Goal: Transaction & Acquisition: Obtain resource

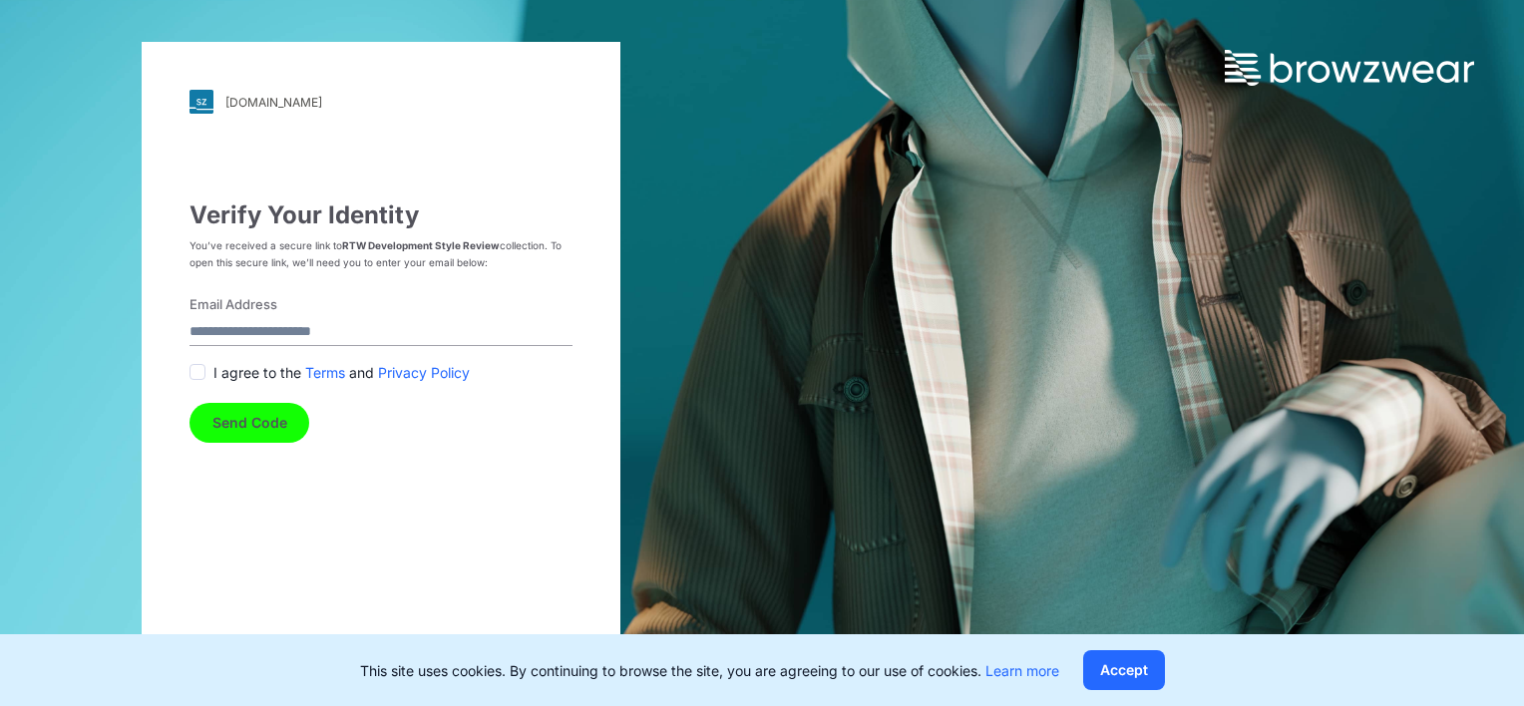
click at [282, 335] on input "Email Address" at bounding box center [380, 332] width 383 height 27
type input "**********"
drag, startPoint x: 195, startPoint y: 372, endPoint x: 207, endPoint y: 378, distance: 13.4
click at [195, 371] on span at bounding box center [197, 372] width 16 height 16
click at [250, 430] on button "Send Code" at bounding box center [249, 423] width 120 height 40
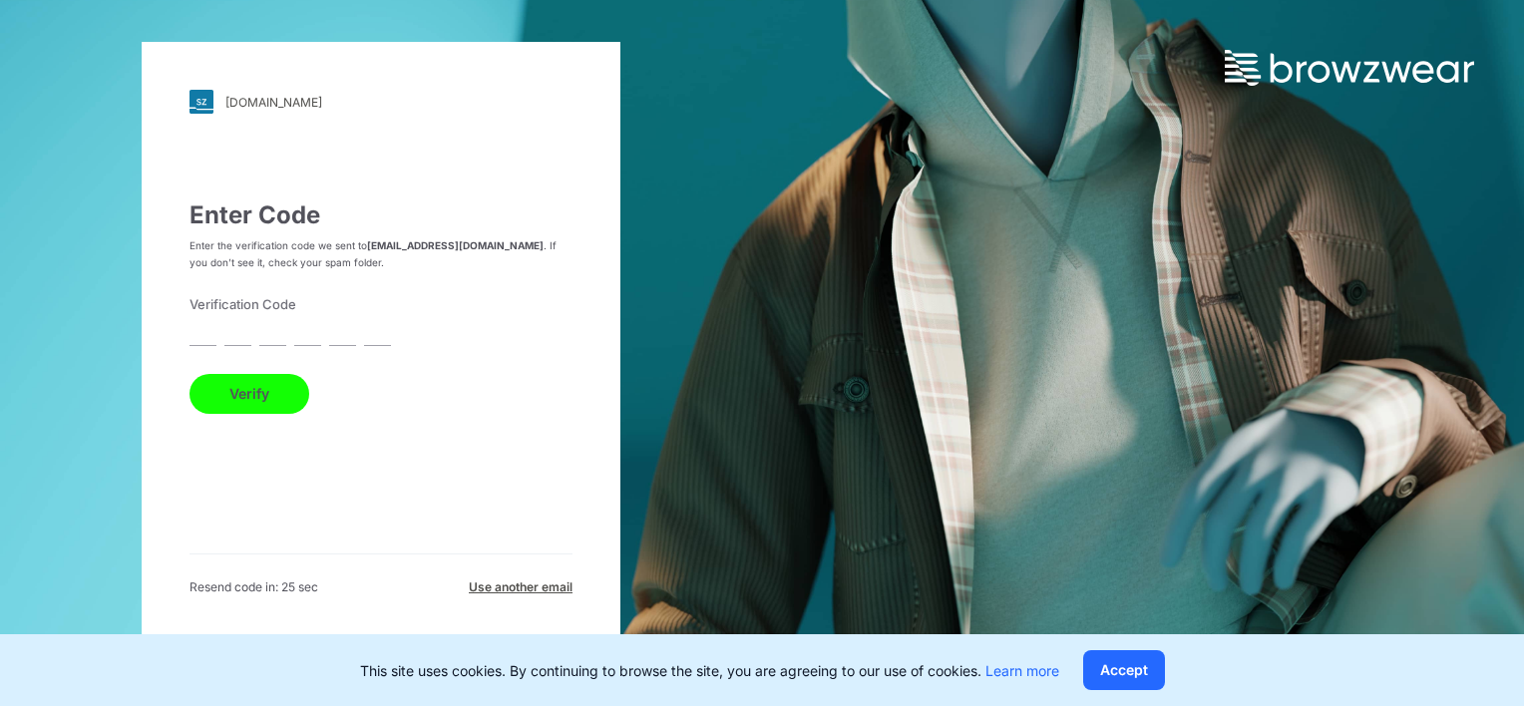
click at [209, 339] on input "text" at bounding box center [202, 332] width 27 height 27
type input "*"
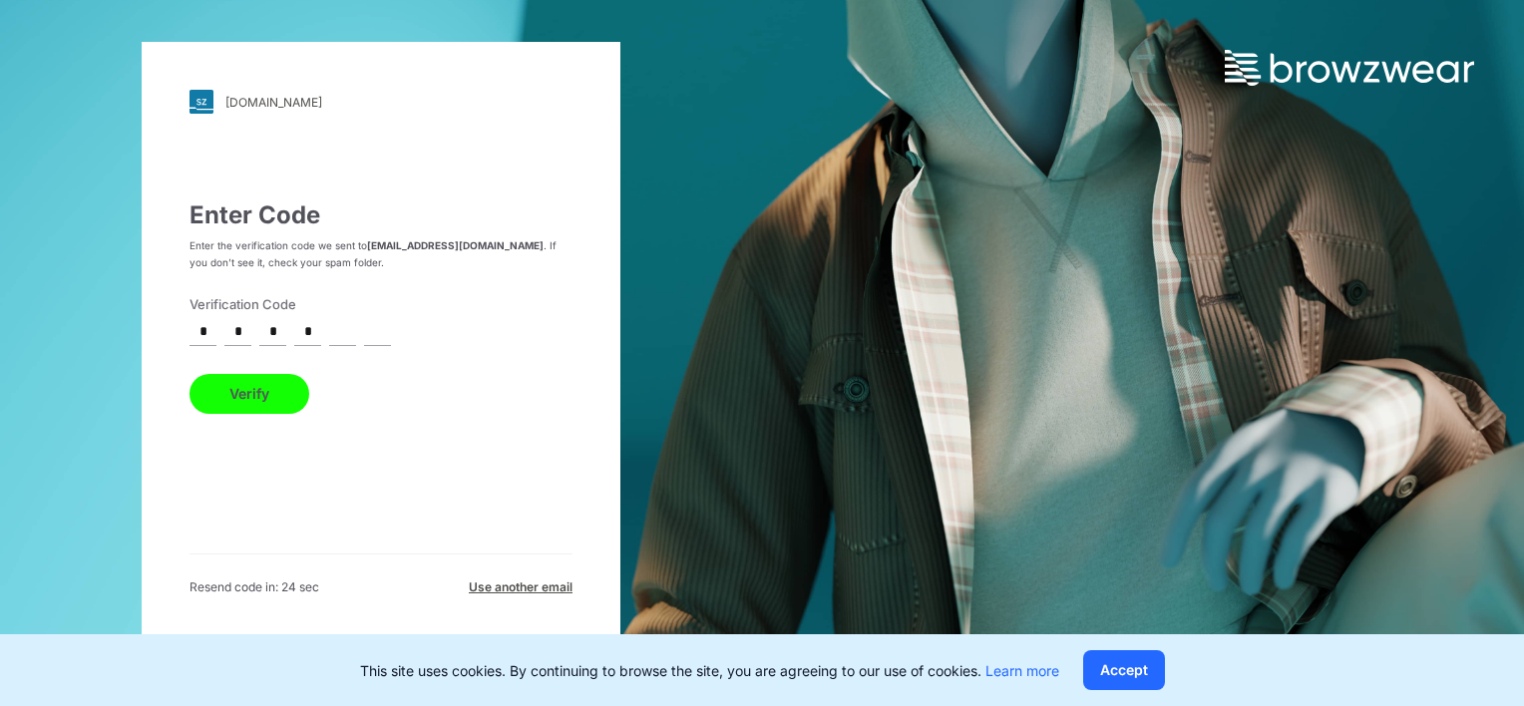
type input "*"
click at [189, 374] on button "Verify" at bounding box center [249, 394] width 120 height 40
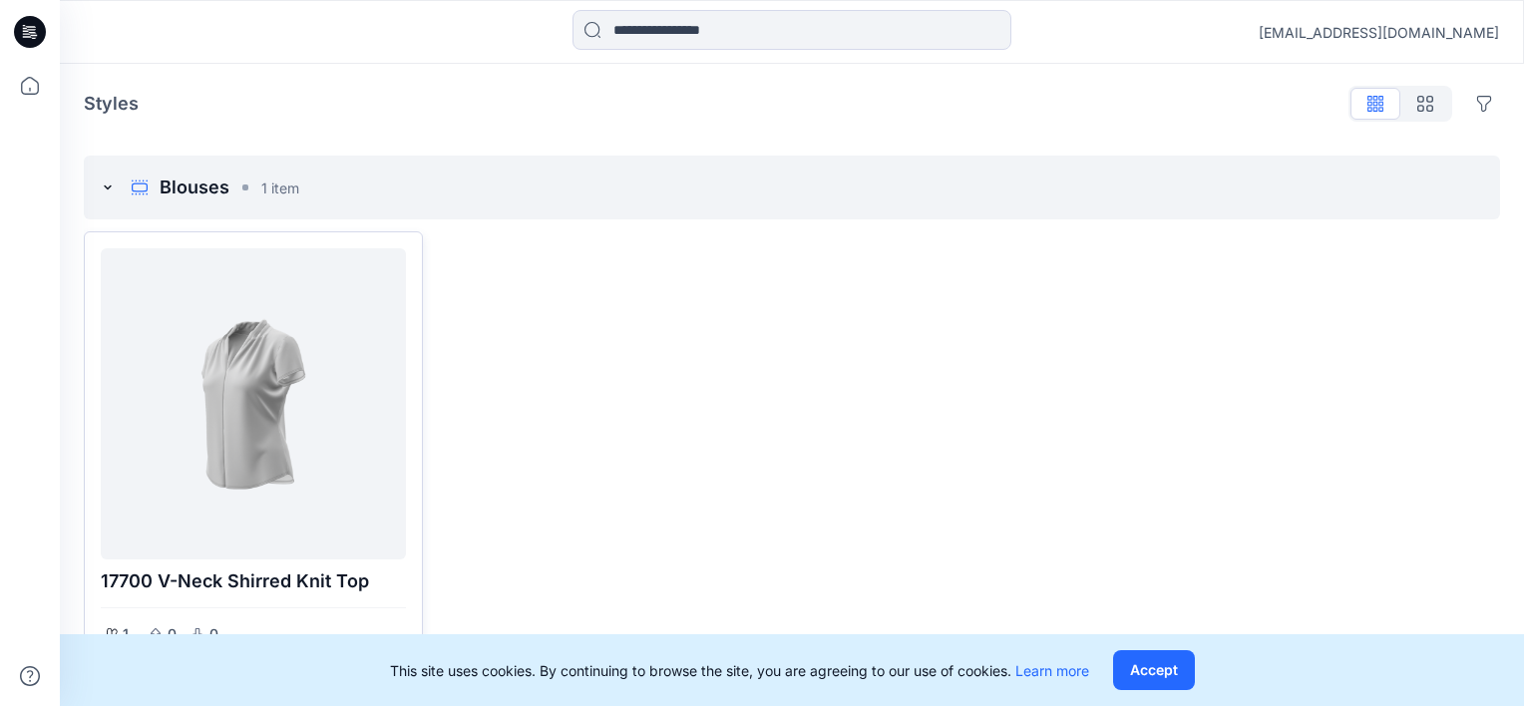
click at [247, 479] on div at bounding box center [253, 403] width 289 height 295
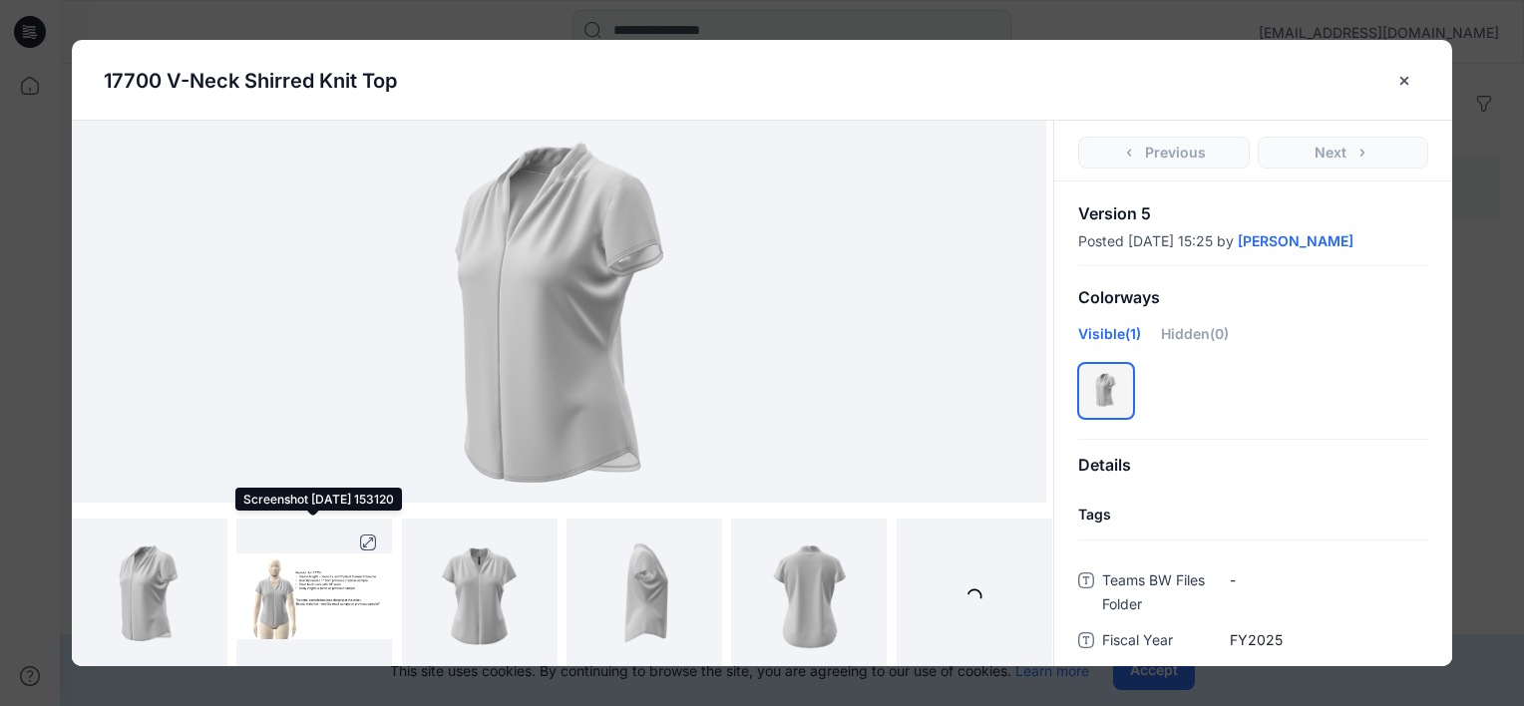
click at [269, 615] on img at bounding box center [314, 596] width 156 height 86
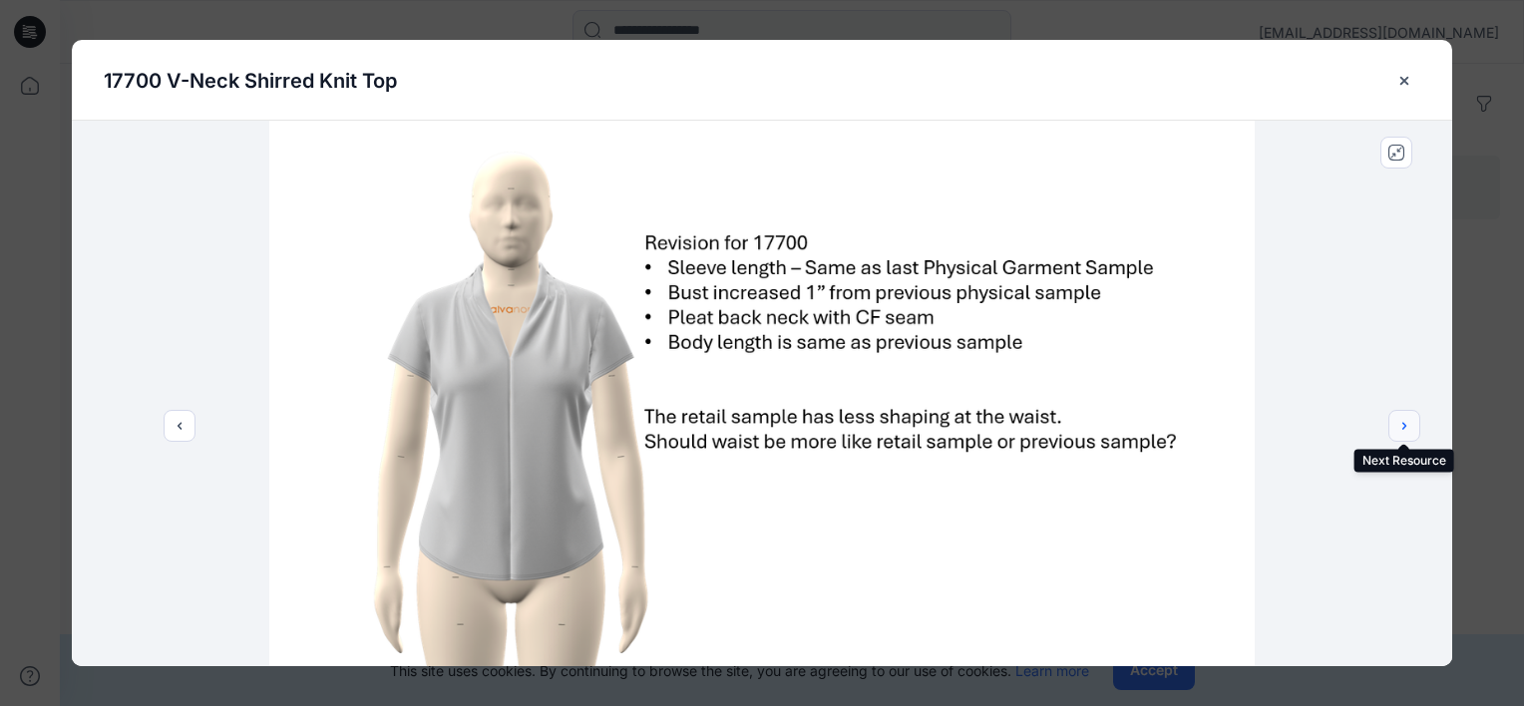
click at [1408, 434] on button "next" at bounding box center [1404, 426] width 32 height 32
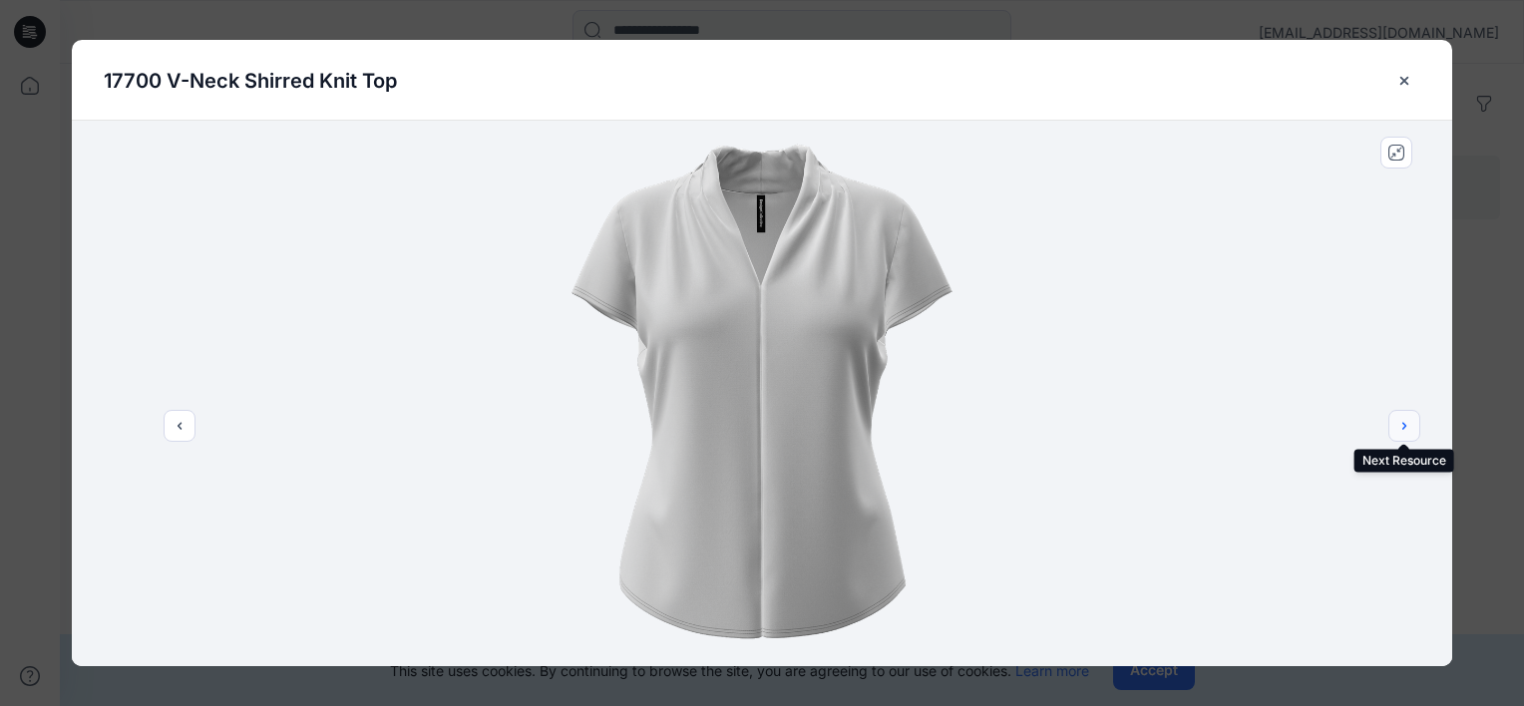
click at [1416, 433] on button "next" at bounding box center [1404, 426] width 32 height 32
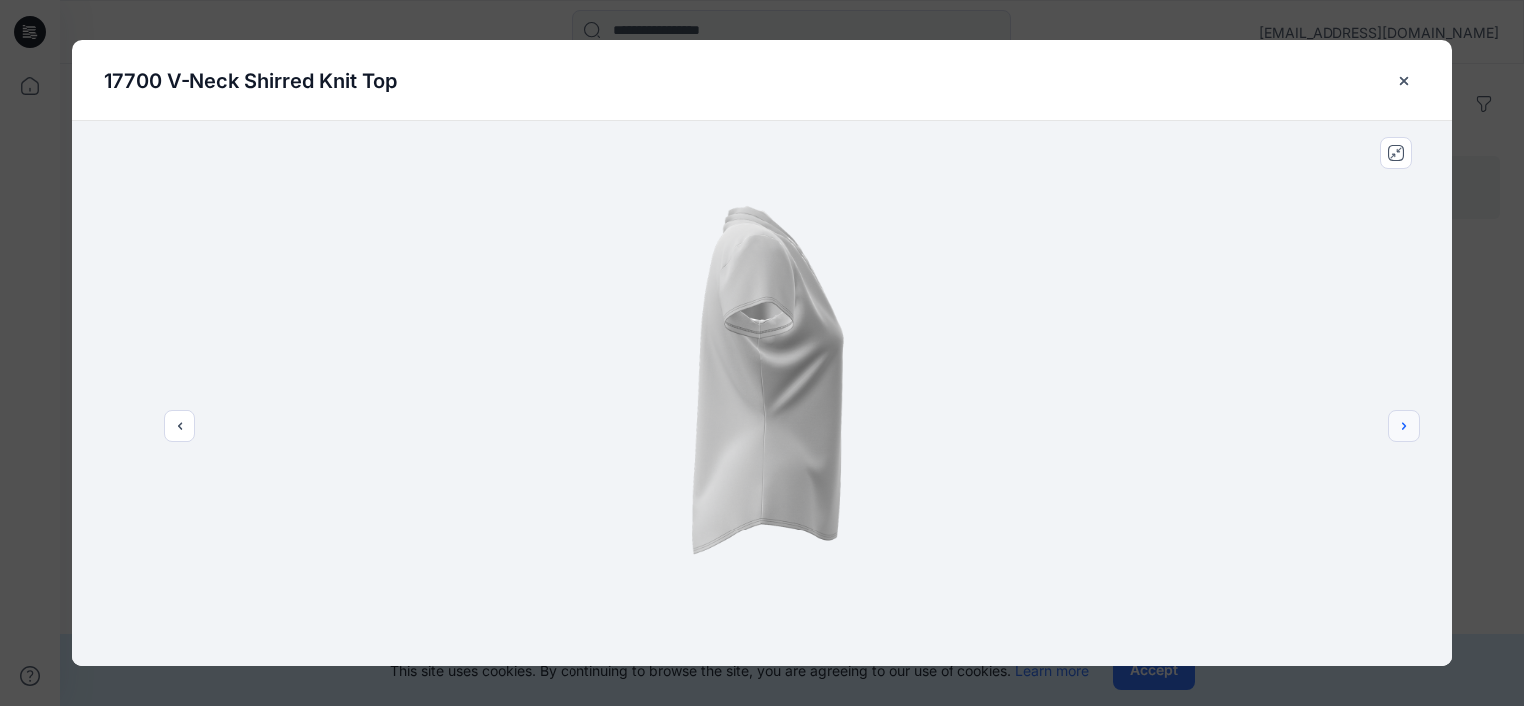
click at [1416, 433] on button "next" at bounding box center [1404, 426] width 32 height 32
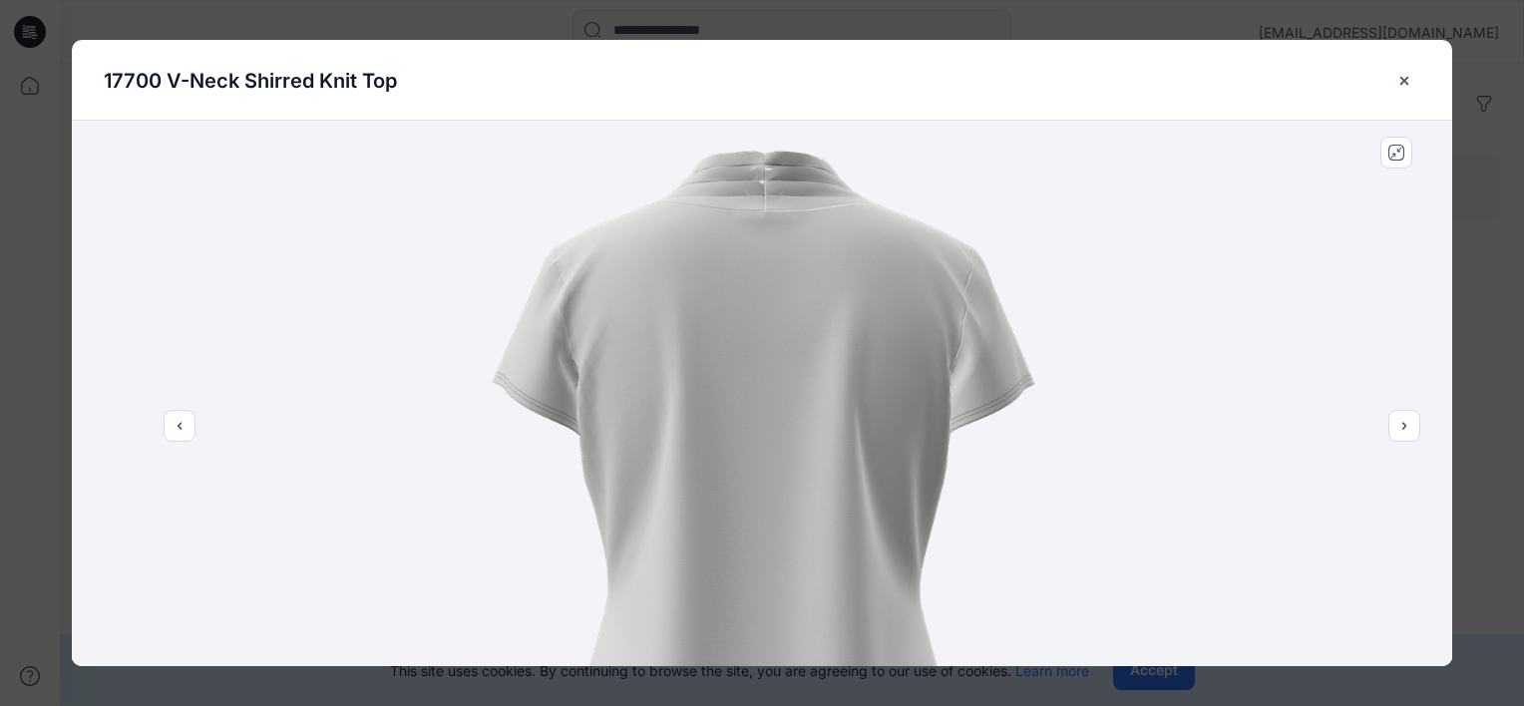
drag, startPoint x: 758, startPoint y: 186, endPoint x: 730, endPoint y: 357, distance: 172.8
click at [730, 358] on img at bounding box center [761, 526] width 924 height 1156
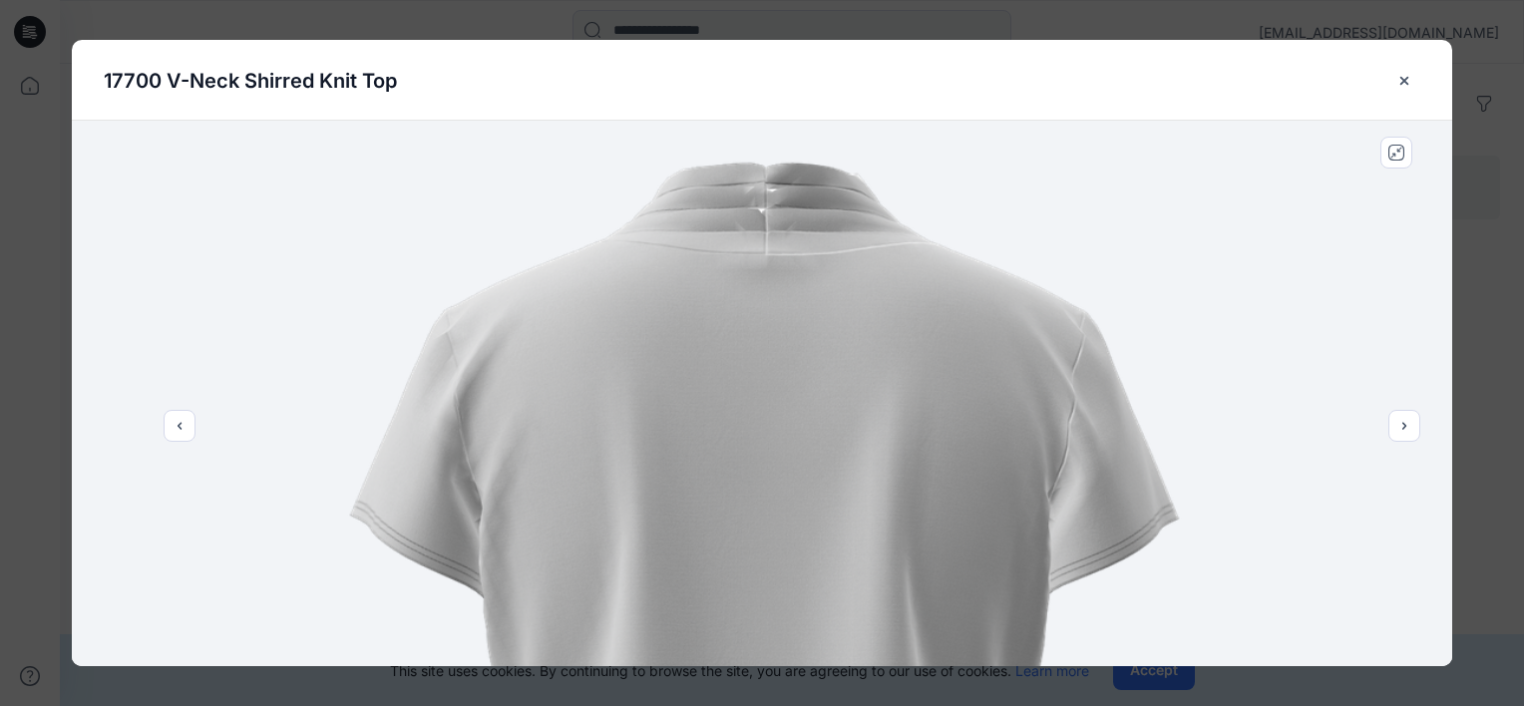
drag, startPoint x: 770, startPoint y: 553, endPoint x: 780, endPoint y: 251, distance: 302.3
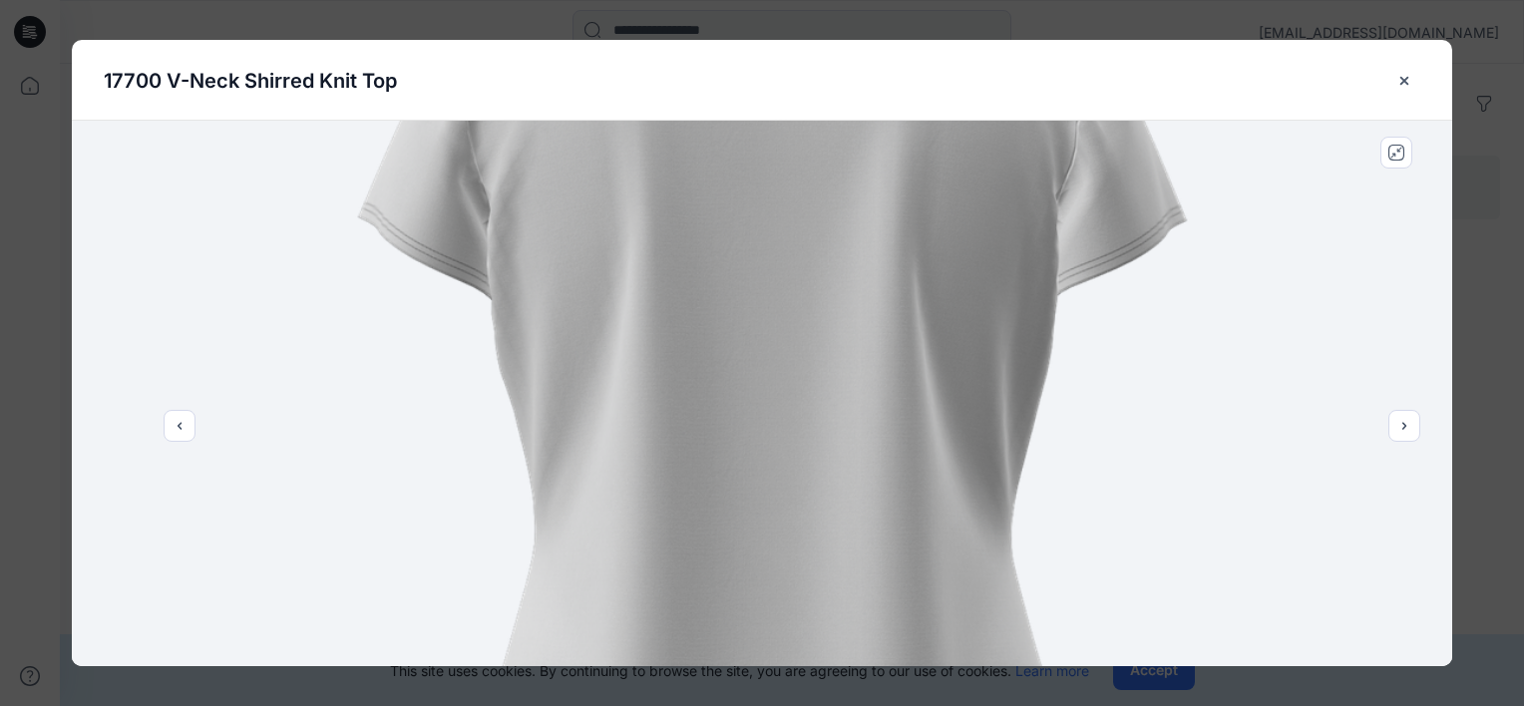
drag, startPoint x: 665, startPoint y: 458, endPoint x: 759, endPoint y: 168, distance: 304.9
click at [759, 168] on img at bounding box center [770, 437] width 1414 height 1767
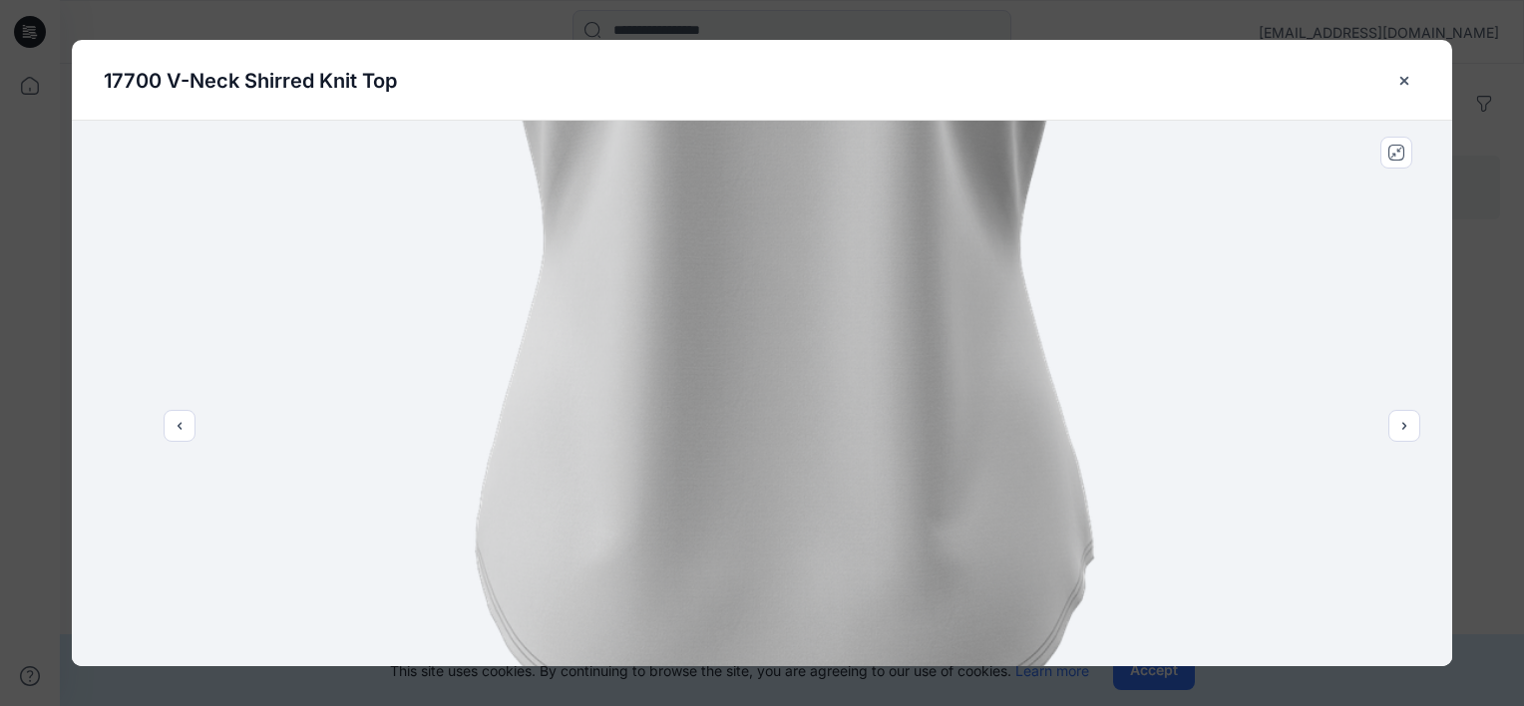
drag, startPoint x: 713, startPoint y: 501, endPoint x: 718, endPoint y: 328, distance: 172.6
click at [718, 337] on img at bounding box center [779, 147] width 1414 height 1767
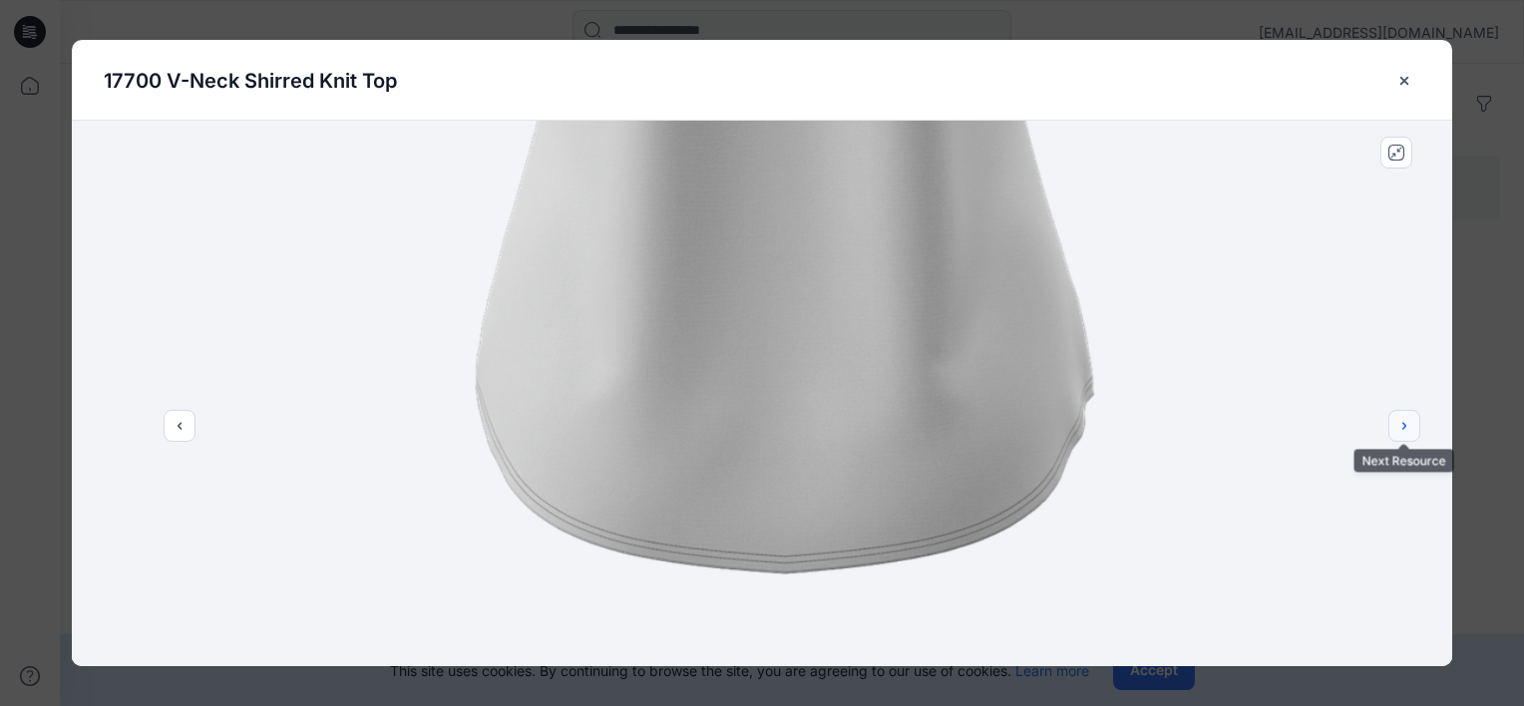
click at [1401, 430] on icon "next" at bounding box center [1404, 426] width 16 height 16
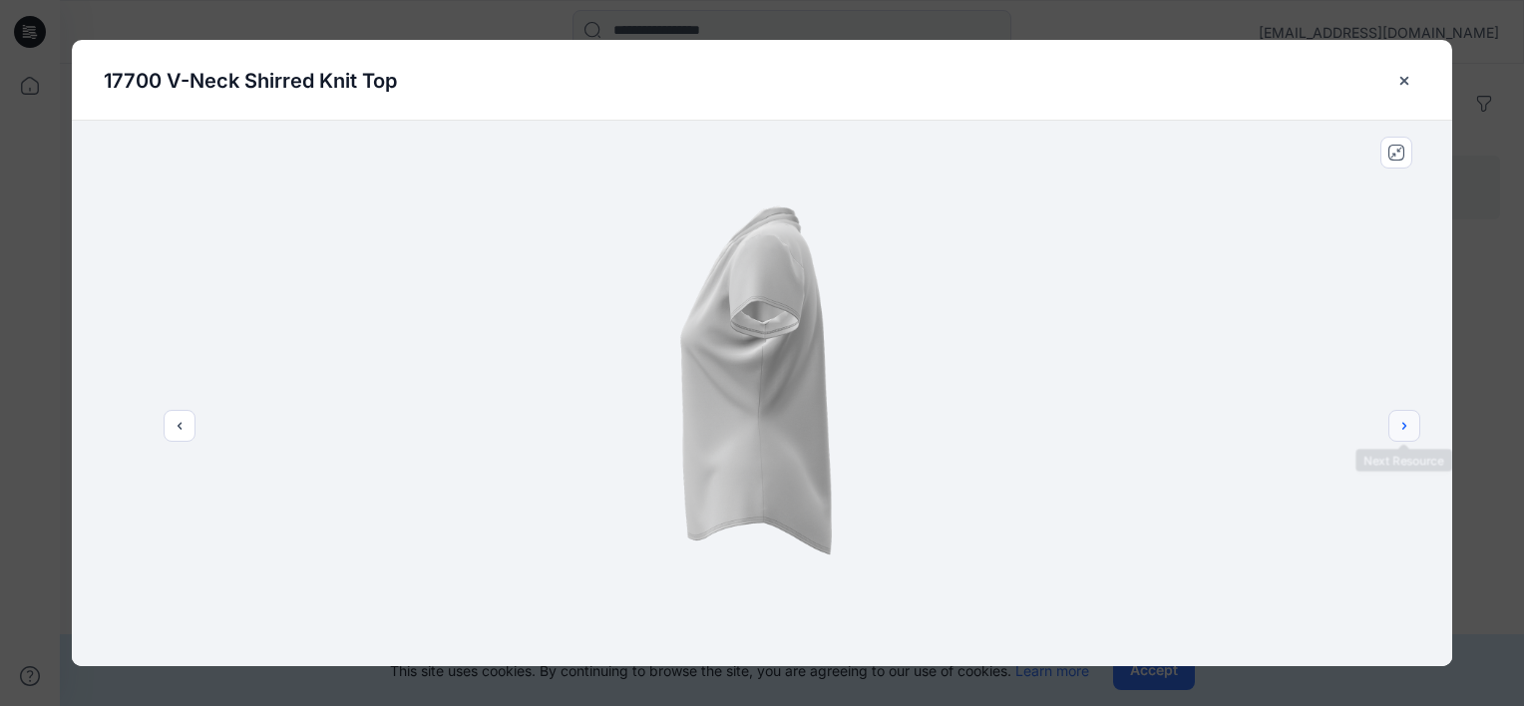
click at [1409, 429] on icon "next" at bounding box center [1404, 426] width 16 height 16
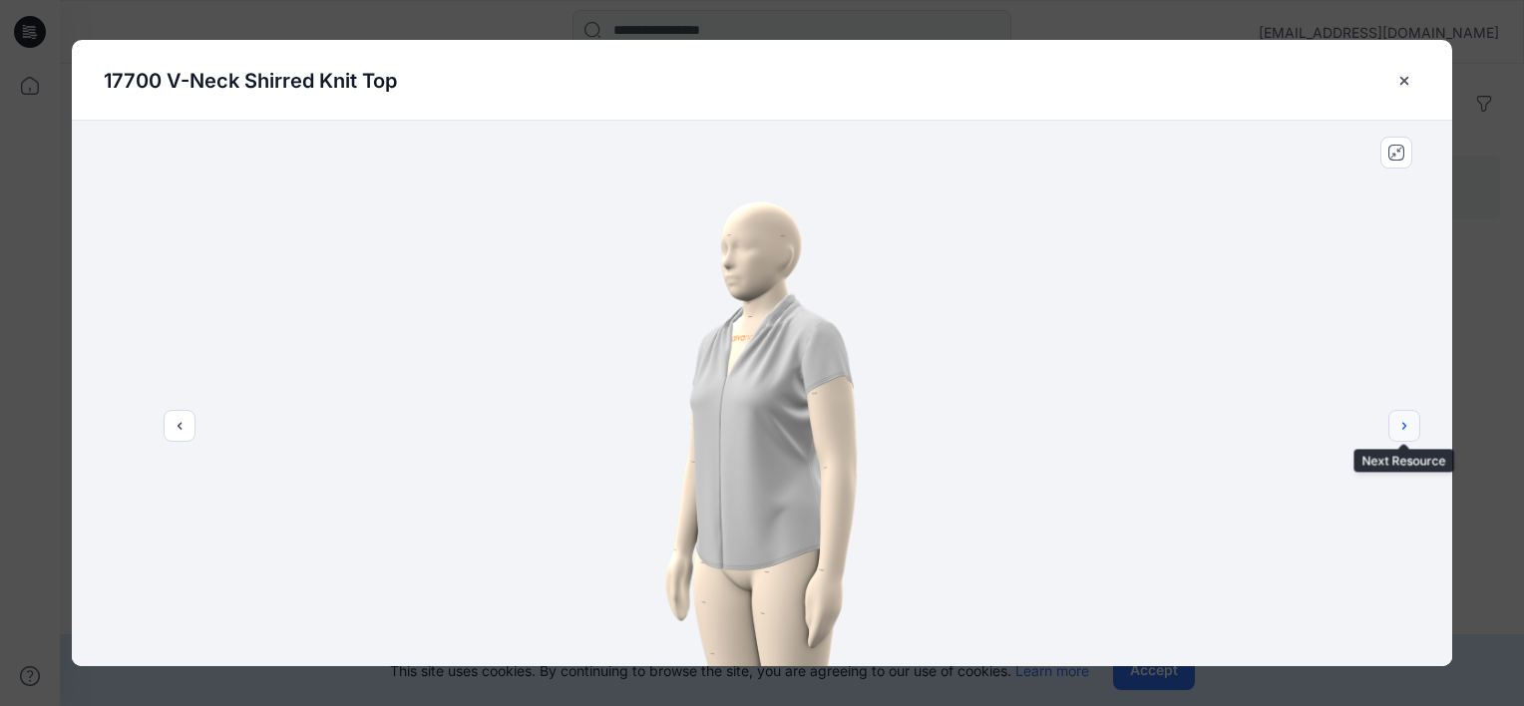
click at [1408, 431] on icon "next" at bounding box center [1404, 426] width 16 height 16
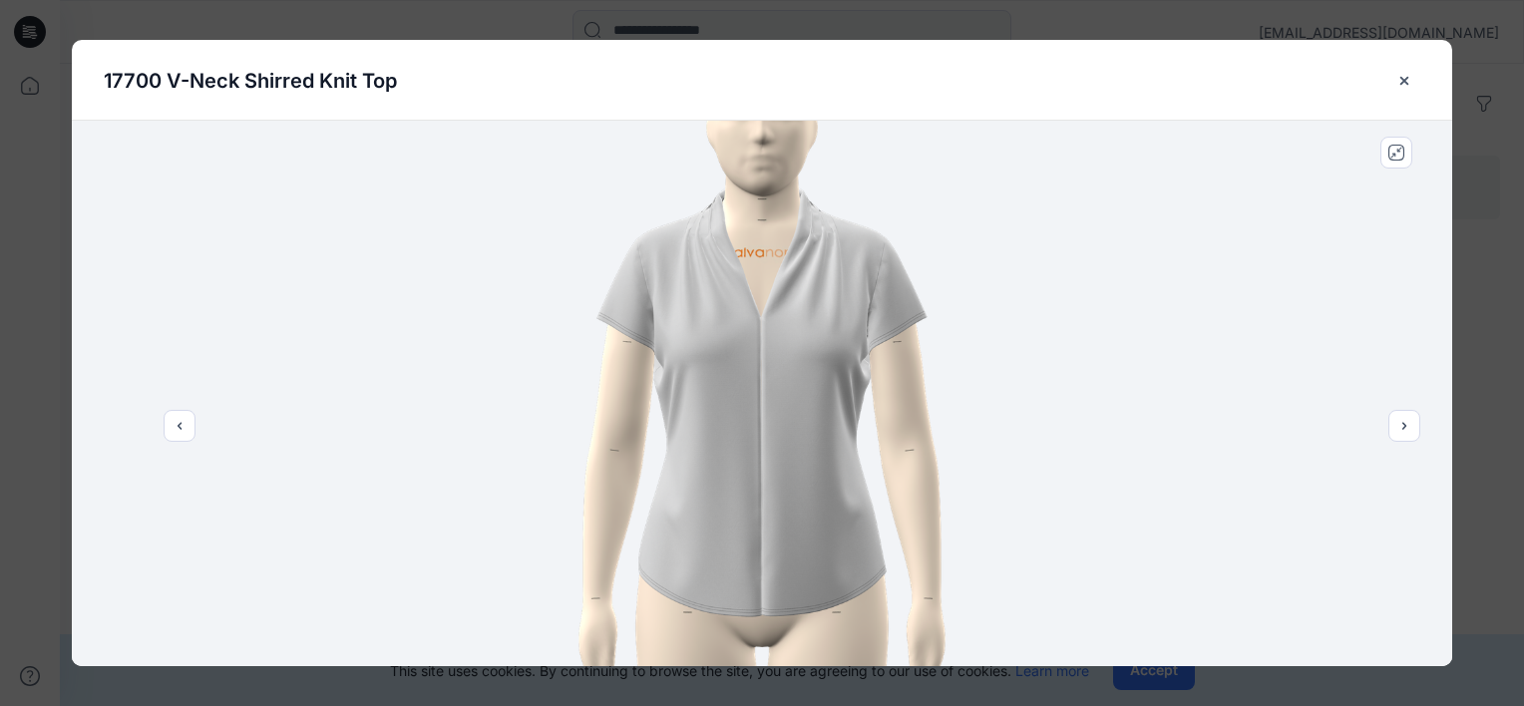
drag, startPoint x: 1087, startPoint y: 489, endPoint x: 1088, endPoint y: 441, distance: 47.9
click at [1088, 441] on img at bounding box center [762, 345] width 790 height 790
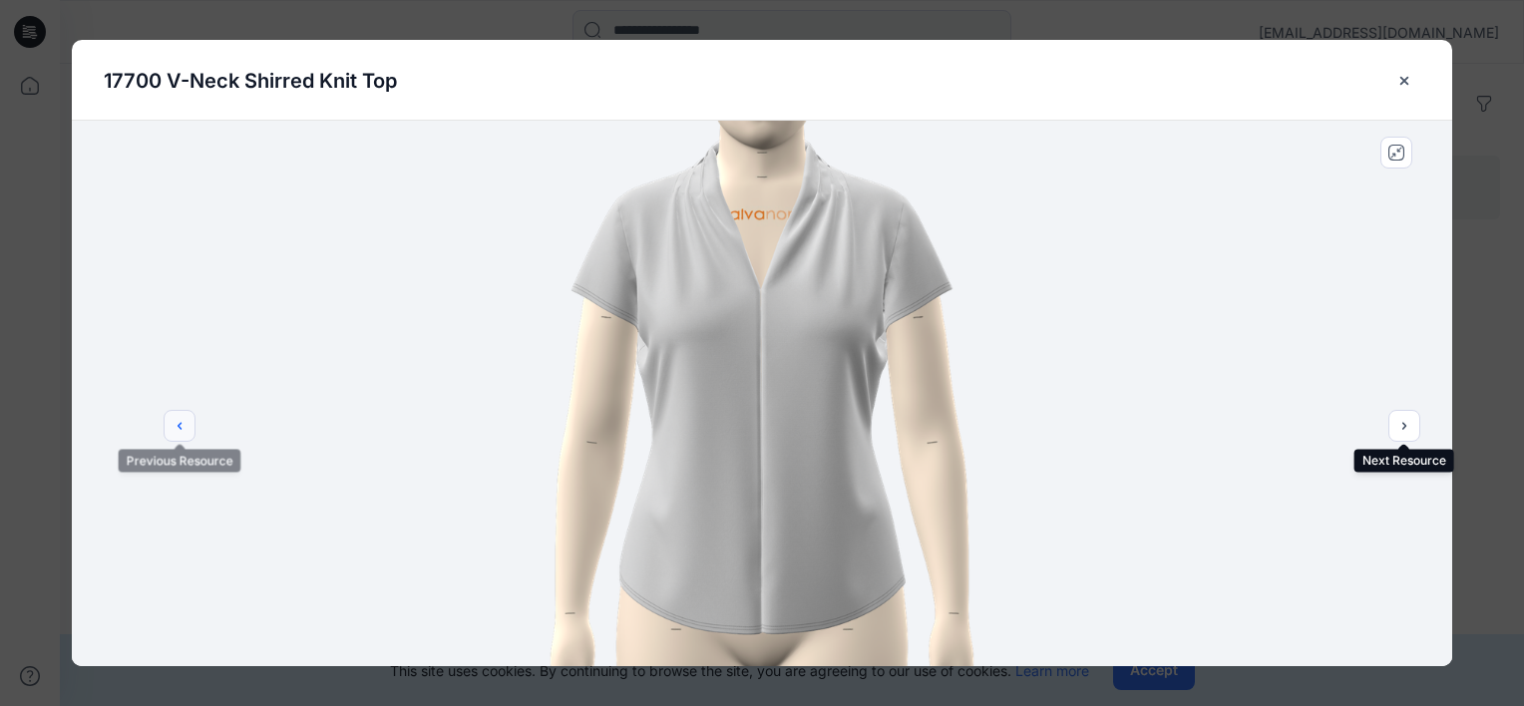
click at [182, 427] on icon "previous" at bounding box center [180, 426] width 16 height 16
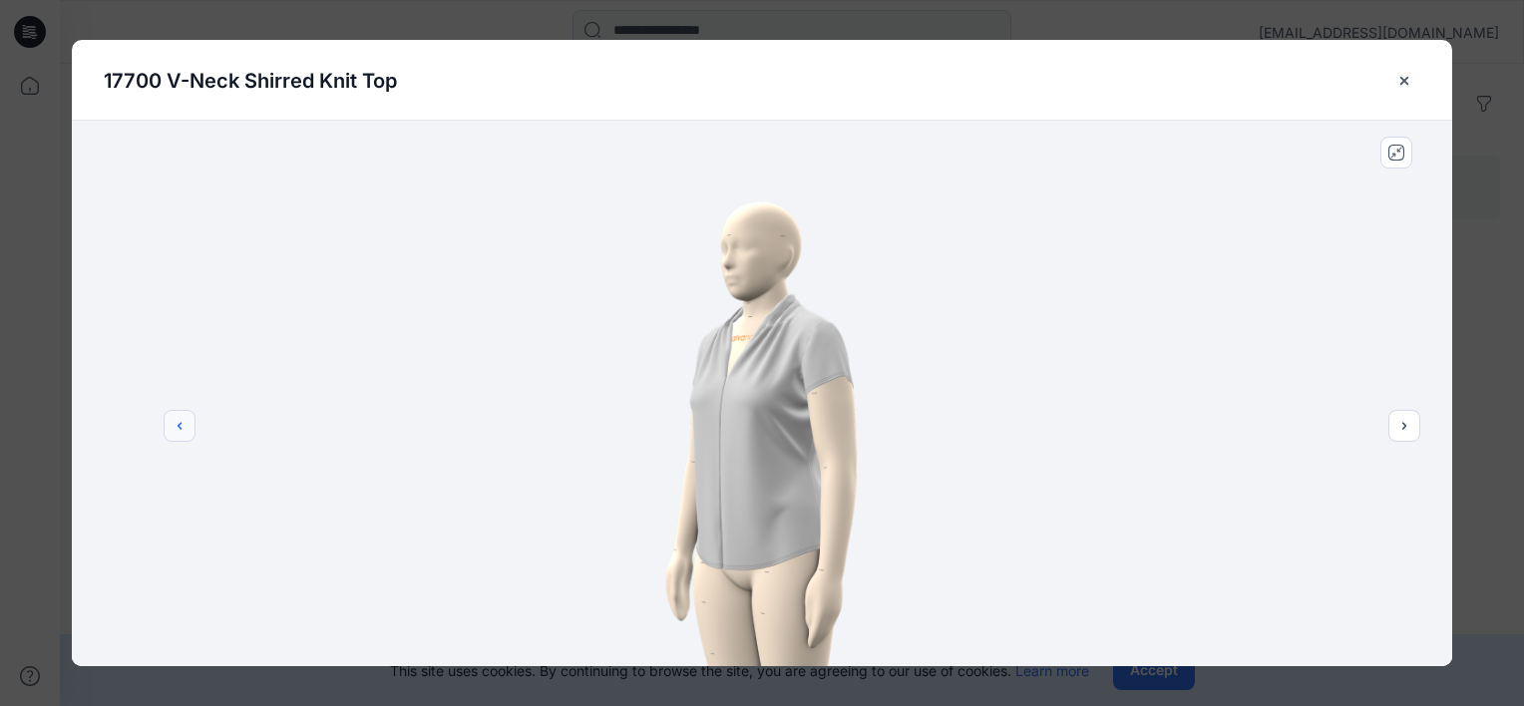
click at [182, 426] on icon "previous" at bounding box center [180, 426] width 16 height 16
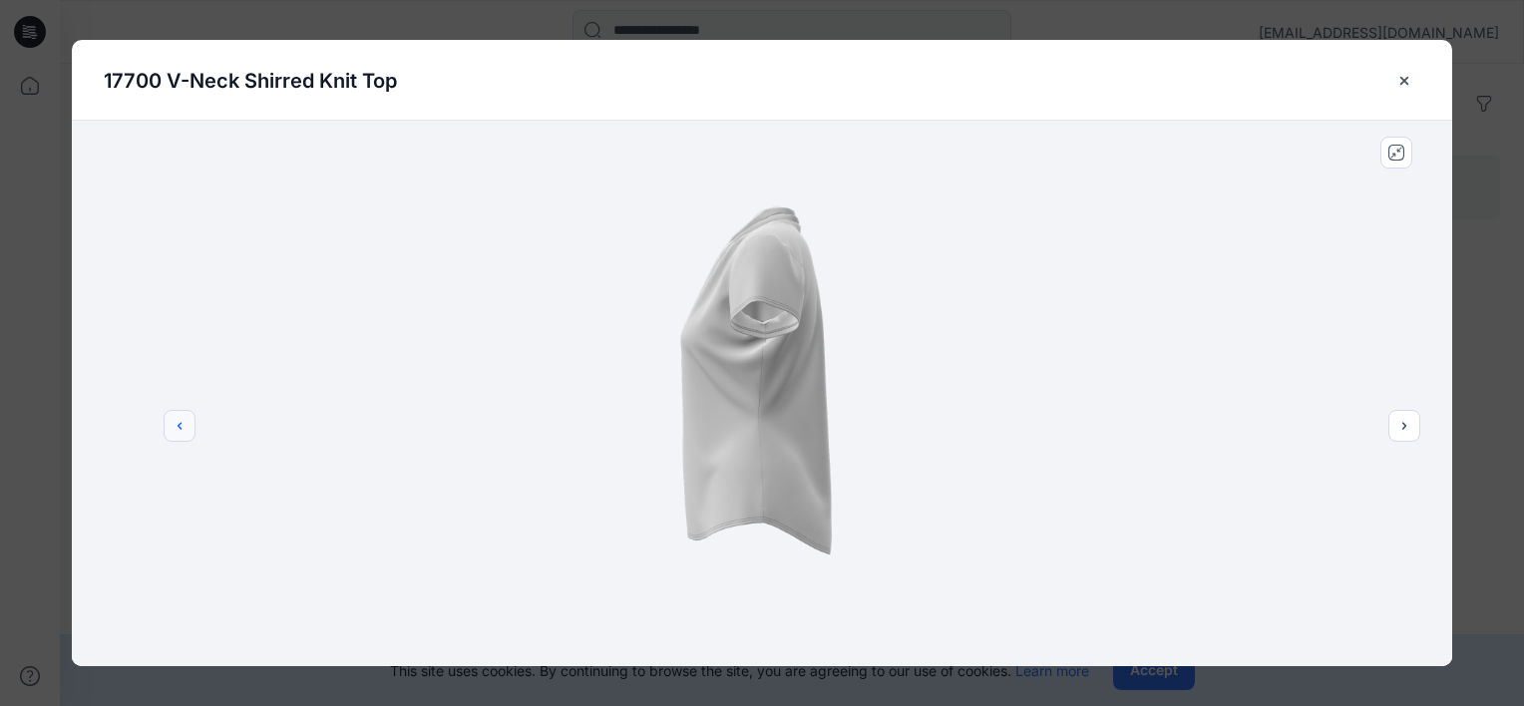
click at [183, 426] on icon "previous" at bounding box center [180, 426] width 16 height 16
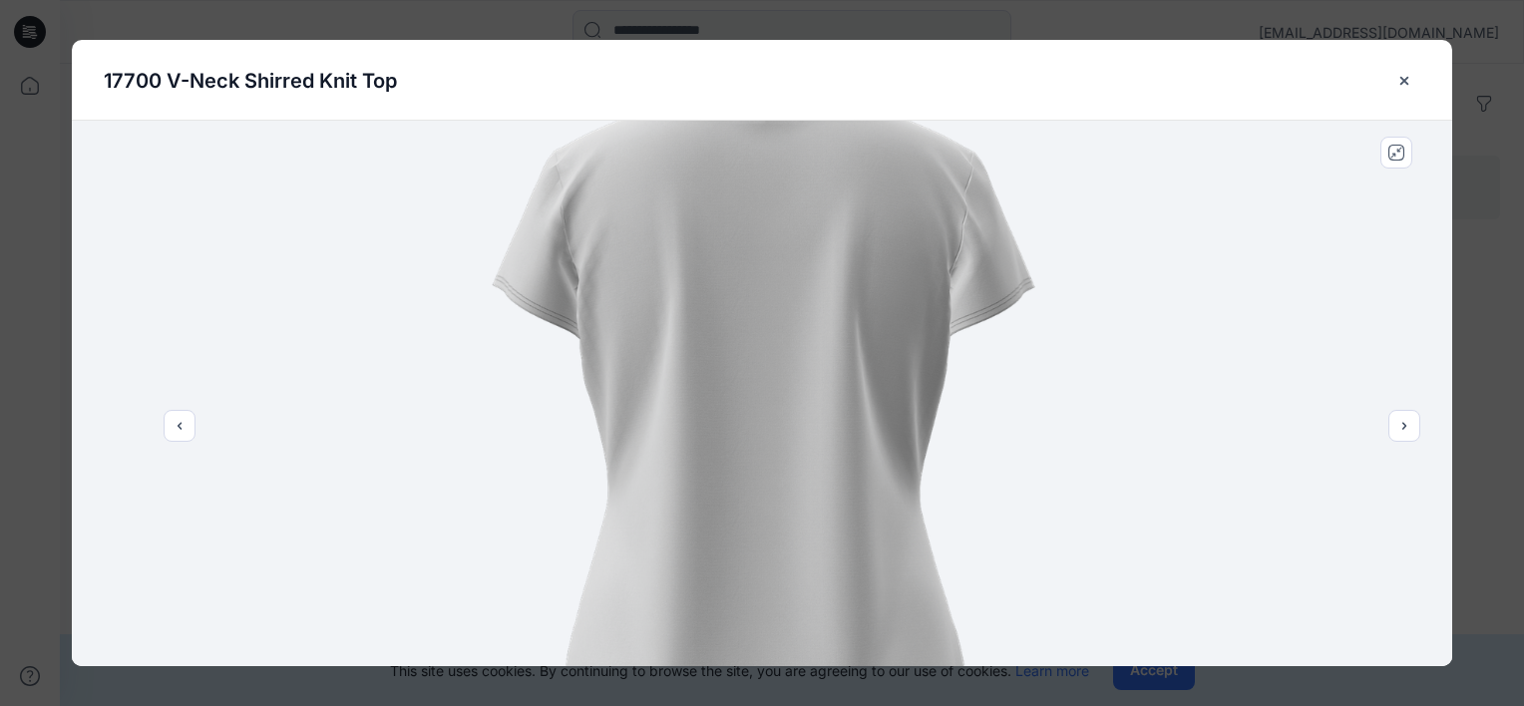
drag, startPoint x: 841, startPoint y: 267, endPoint x: 817, endPoint y: 436, distance: 170.2
click at [817, 436] on img at bounding box center [761, 429] width 924 height 1156
